Goal: Information Seeking & Learning: Learn about a topic

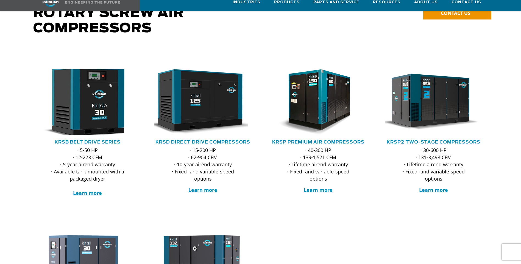
scroll to position [82, 0]
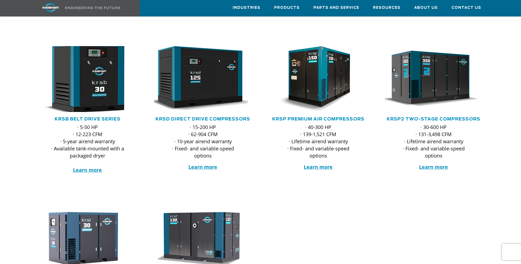
click at [87, 99] on img at bounding box center [84, 79] width 108 height 73
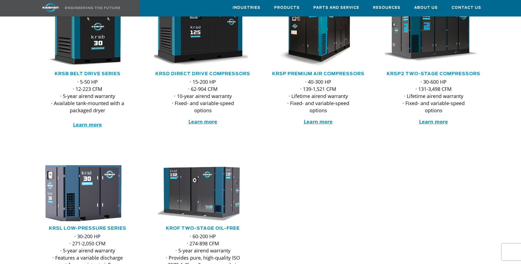
scroll to position [137, 0]
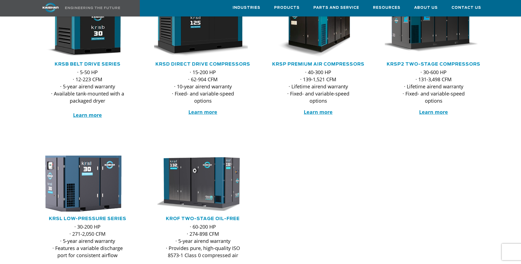
click at [75, 180] on img at bounding box center [84, 184] width 108 height 62
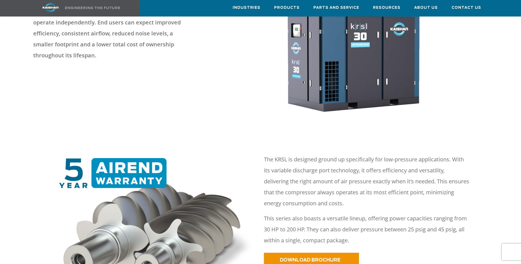
scroll to position [137, 0]
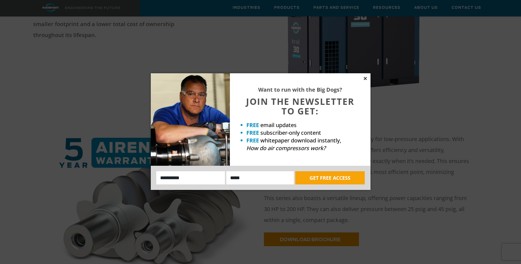
click at [366, 79] on icon at bounding box center [365, 78] width 3 height 3
